Goal: Find specific page/section: Find specific page/section

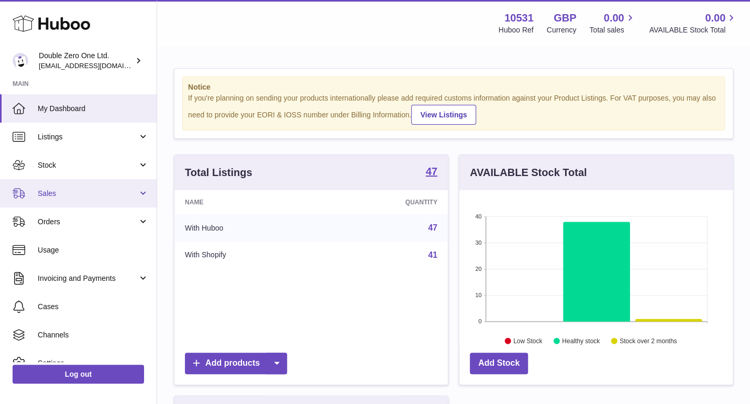
scroll to position [163, 273]
click at [72, 196] on span "Sales" at bounding box center [88, 194] width 100 height 10
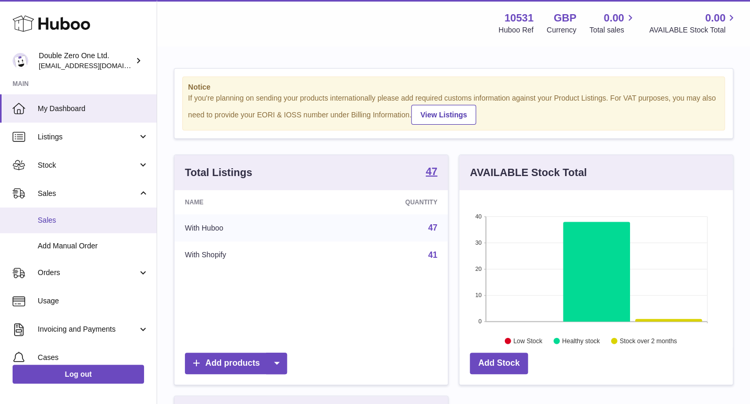
click at [66, 211] on link "Sales" at bounding box center [78, 220] width 157 height 26
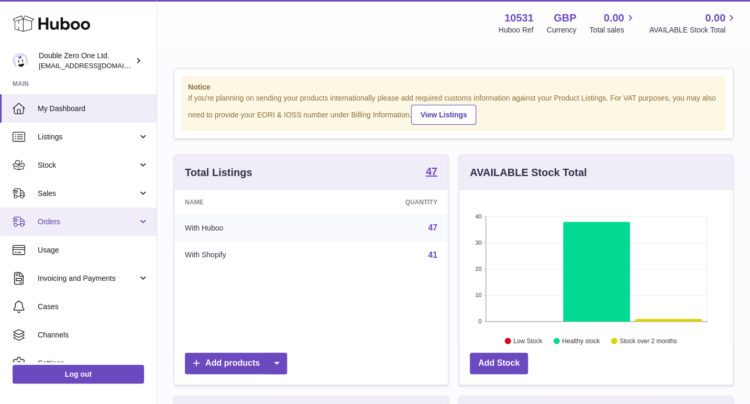
scroll to position [163, 273]
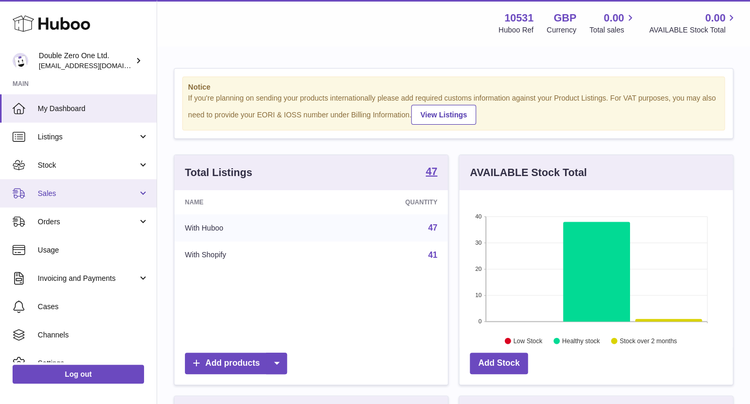
click at [61, 196] on span "Sales" at bounding box center [88, 194] width 100 height 10
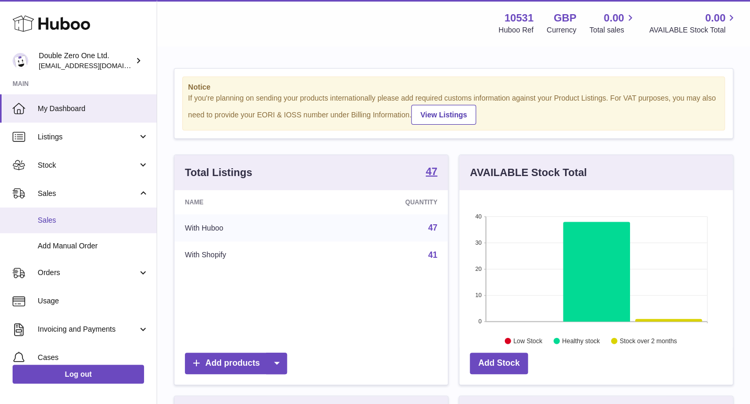
click at [80, 219] on span "Sales" at bounding box center [93, 220] width 111 height 10
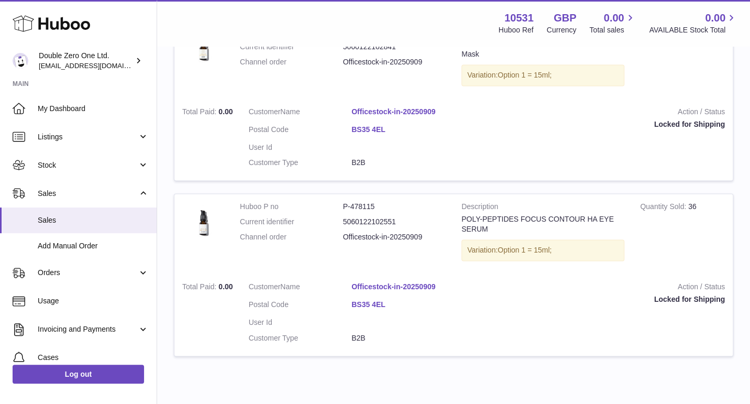
scroll to position [751, 0]
